Goal: Information Seeking & Learning: Learn about a topic

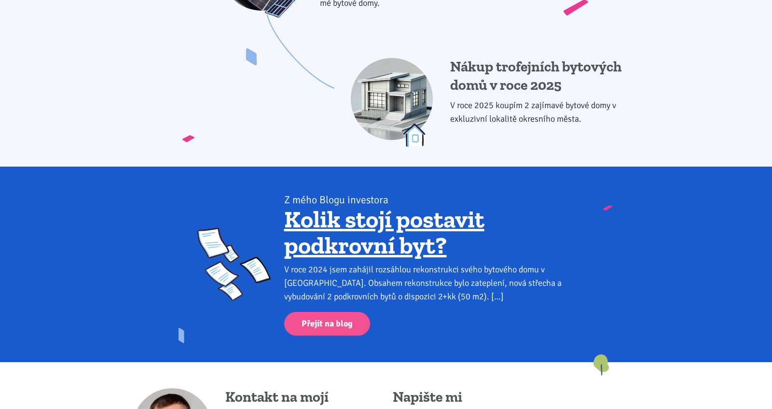
scroll to position [1110, 0]
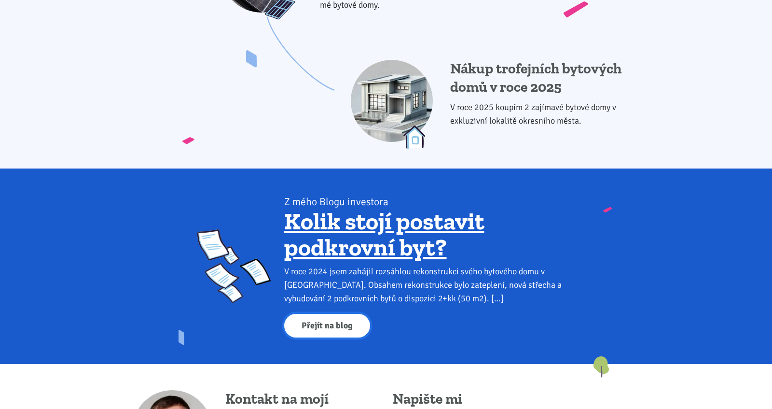
click at [317, 332] on link "Přejít na blog" at bounding box center [327, 326] width 86 height 24
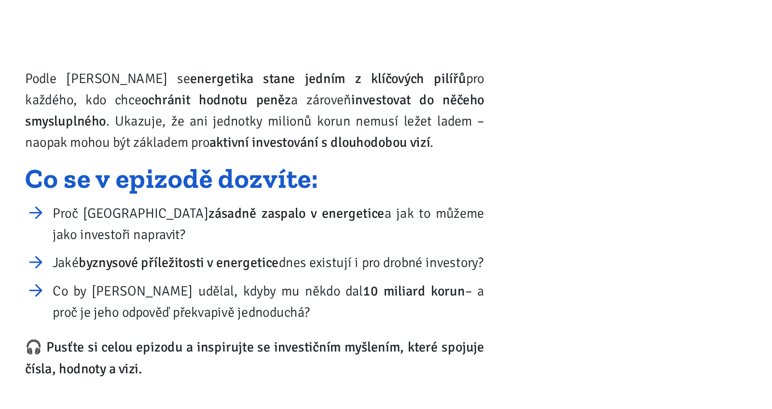
scroll to position [3854, 0]
click at [153, 230] on li "Proč Česko zásadně zaspalo v energetice a jak to můžeme jako investoři napravit?" at bounding box center [287, 228] width 274 height 27
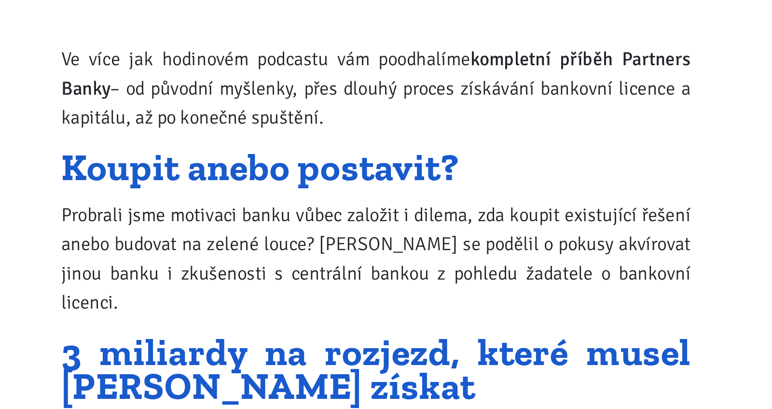
scroll to position [5140, 0]
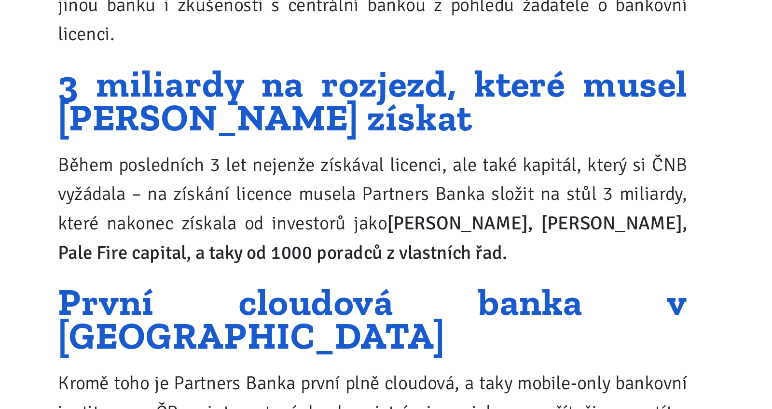
click at [179, 231] on p "Probrali jsme motivaci banku vůbec založit i dilema, zda koupit existující řeše…" at bounding box center [277, 215] width 291 height 54
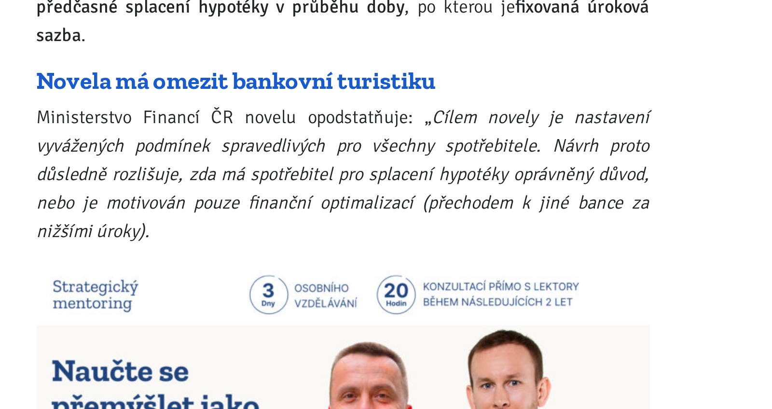
scroll to position [10954, 0]
